Goal: Information Seeking & Learning: Learn about a topic

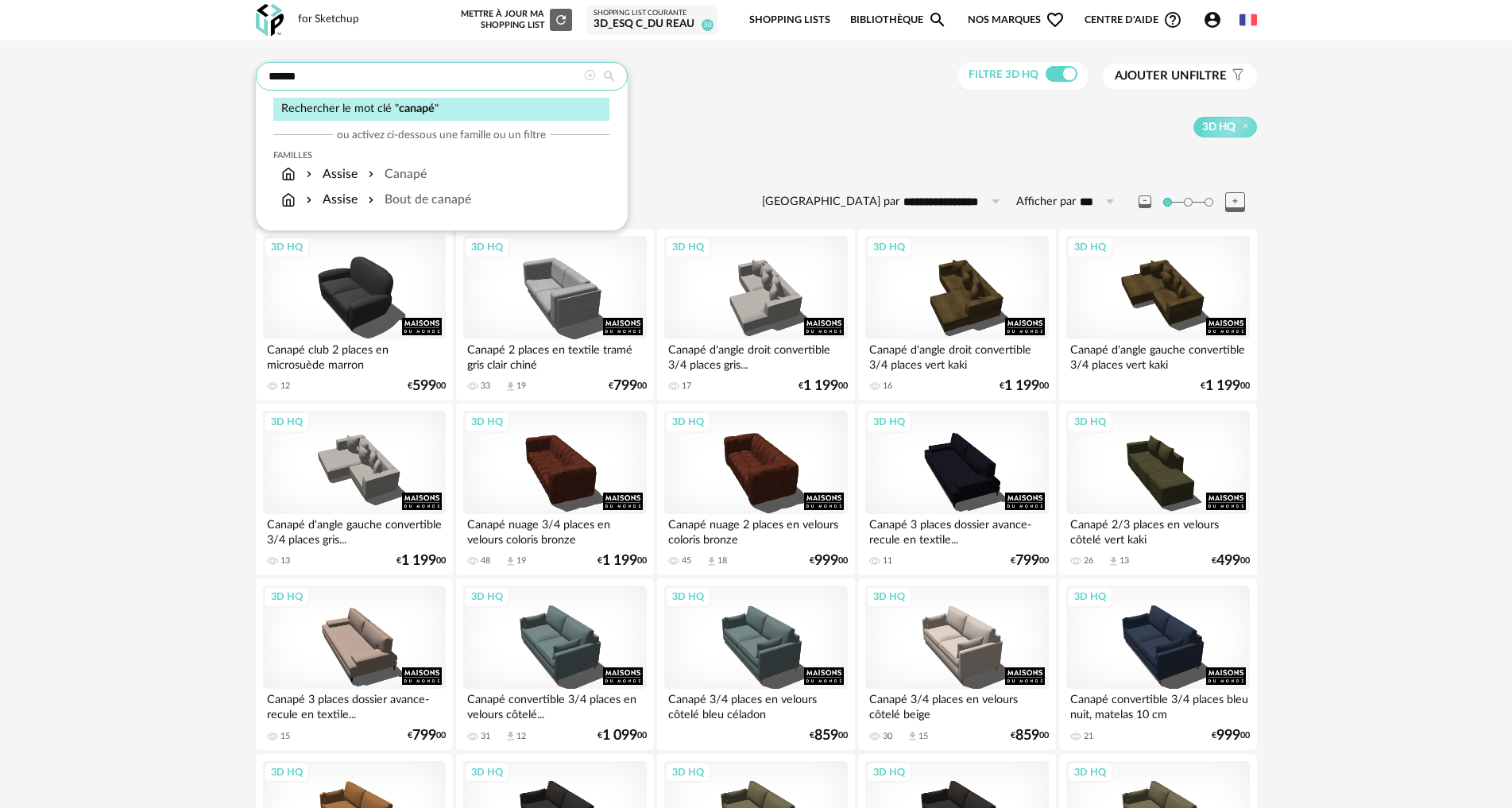
drag, startPoint x: 321, startPoint y: 82, endPoint x: 175, endPoint y: 72, distance: 146.3
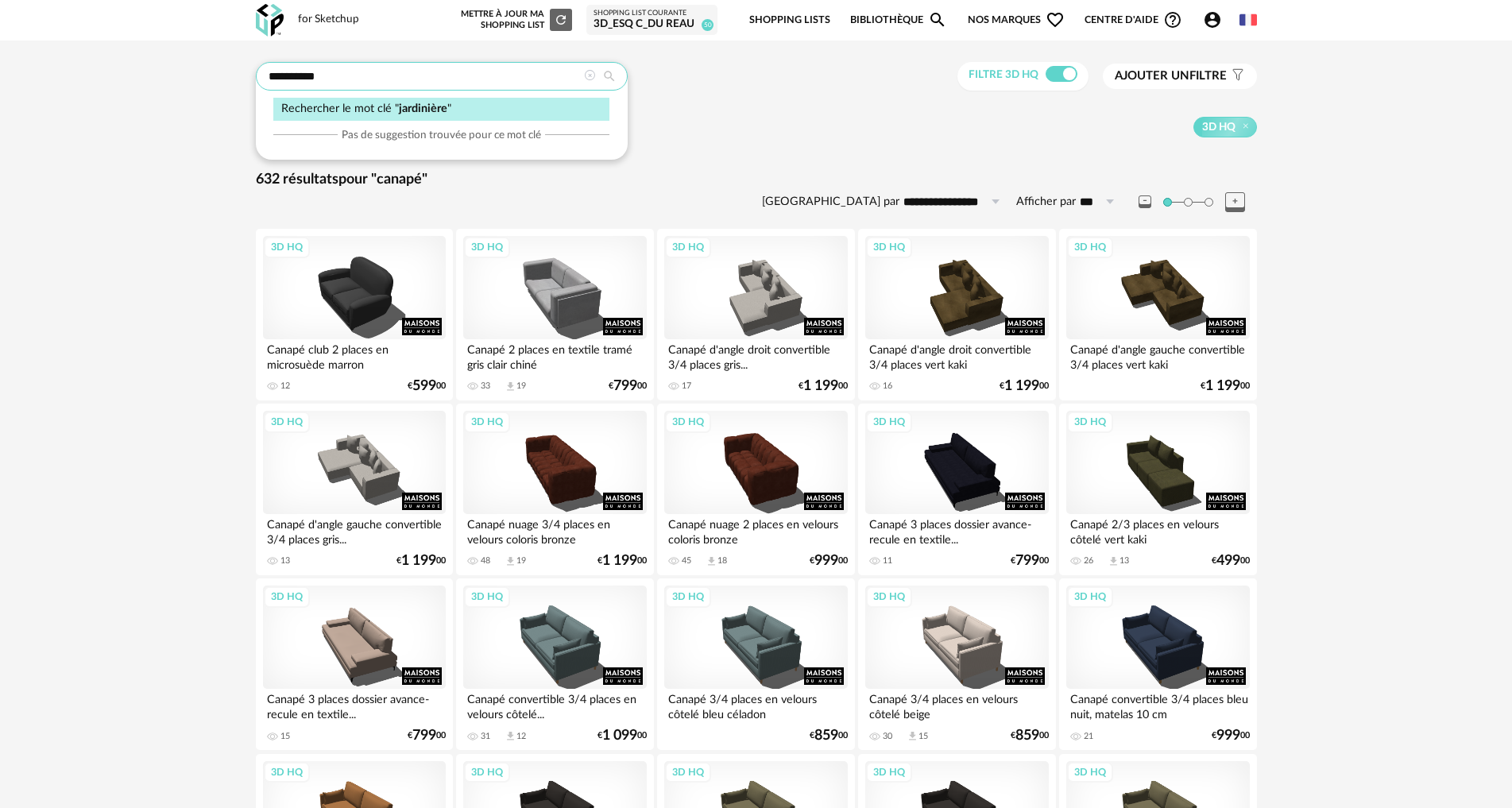
type input "**********"
